Goal: Transaction & Acquisition: Purchase product/service

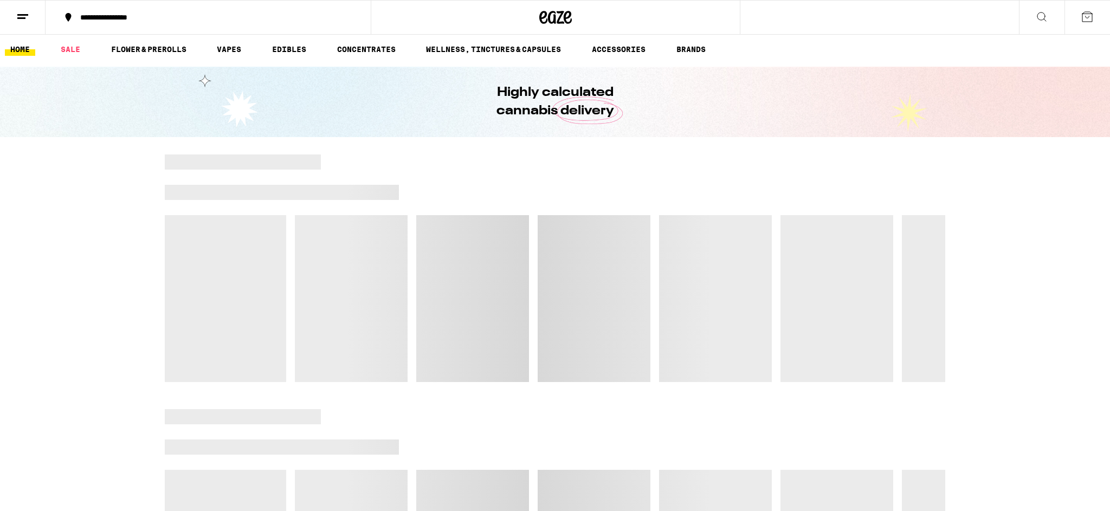
scroll to position [95, 0]
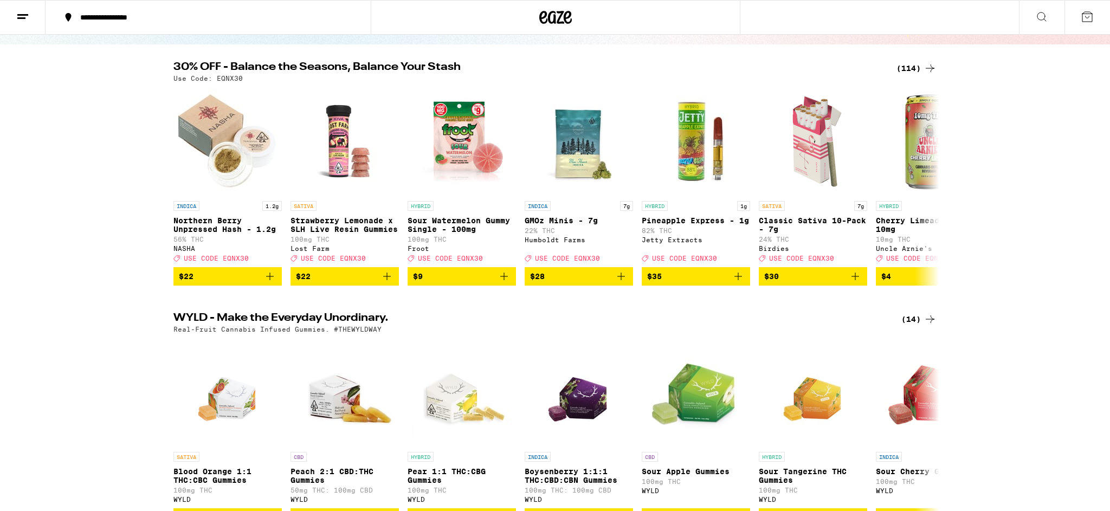
click at [1040, 15] on icon at bounding box center [1041, 16] width 13 height 13
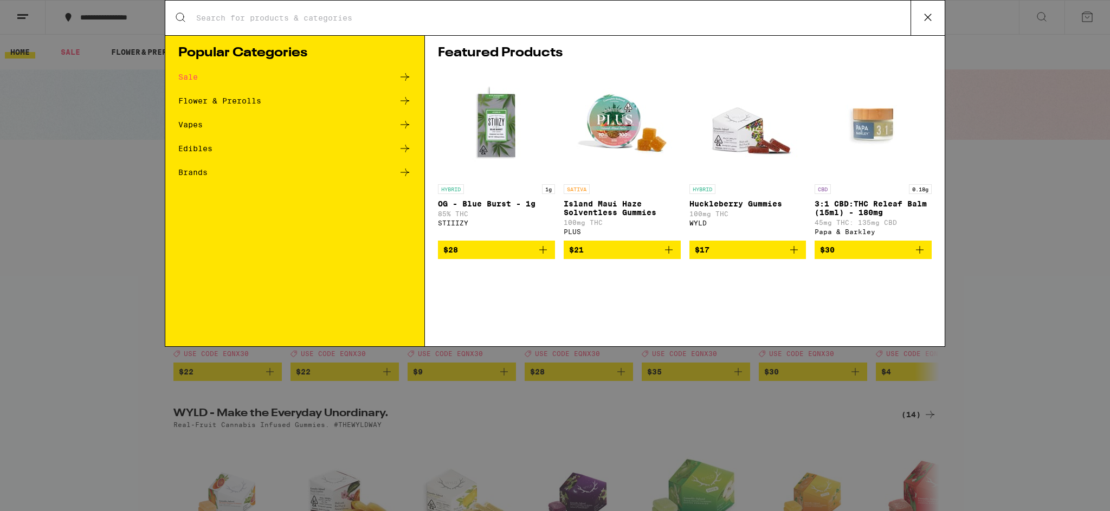
scroll to position [0, 0]
click at [320, 15] on input "Search for Products" at bounding box center [553, 18] width 715 height 10
type input "garlic starship"
